Goal: Navigation & Orientation: Find specific page/section

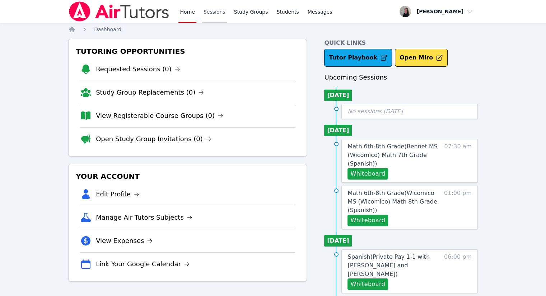
click at [204, 13] on link "Sessions" at bounding box center [214, 11] width 25 height 23
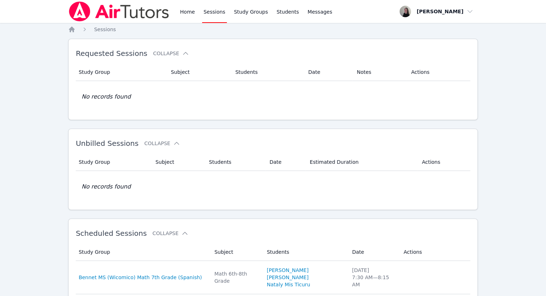
click at [171, 16] on div "Home Sessions Study Groups Students Messages" at bounding box center [200, 11] width 265 height 23
click at [183, 9] on link "Home" at bounding box center [187, 11] width 18 height 23
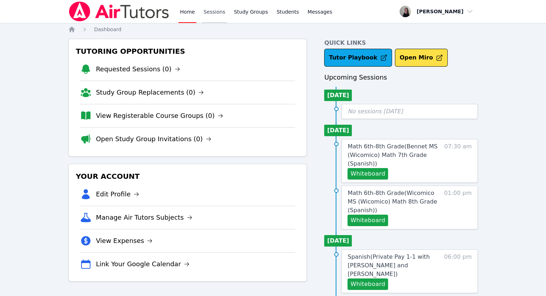
drag, startPoint x: 220, startPoint y: 10, endPoint x: 196, endPoint y: 13, distance: 24.7
click at [220, 10] on link "Sessions" at bounding box center [214, 11] width 25 height 23
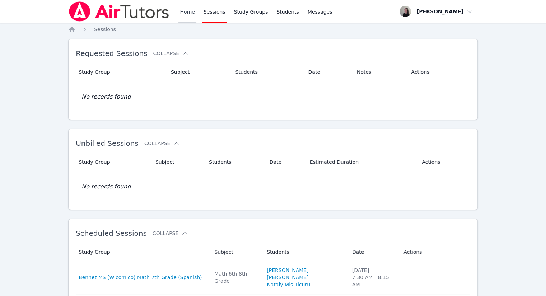
click at [188, 16] on link "Home" at bounding box center [187, 11] width 18 height 23
